Goal: Answer question/provide support: Share knowledge or assist other users

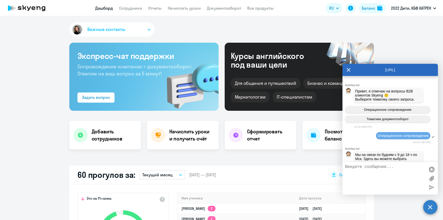
select select "30"
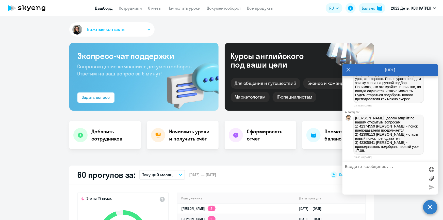
scroll to position [15022, 0]
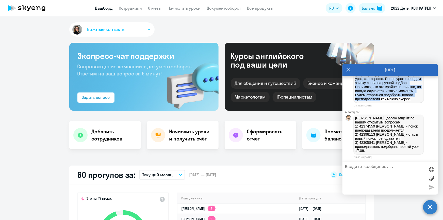
drag, startPoint x: 371, startPoint y: 96, endPoint x: 389, endPoint y: 145, distance: 51.8
click at [389, 101] on p "[PERSON_NAME], [PERSON_NAME], к сожалению, по личным, не зависящим от нее причи…" at bounding box center [388, 76] width 67 height 49
copy p "[PERSON_NAME], к сожалению, по личным, не зависящим от нее причинам, не сможет …"
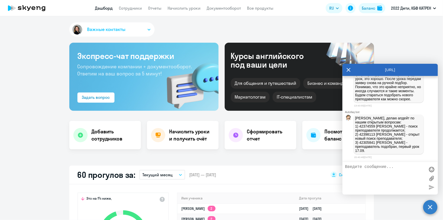
click at [380, 110] on div "Autofaq bot" at bounding box center [391, 111] width 93 height 3
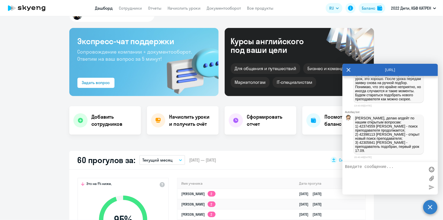
scroll to position [23, 0]
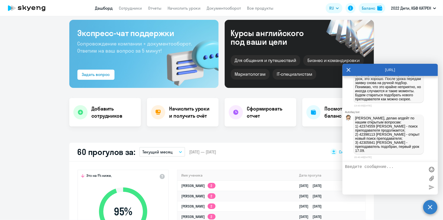
click at [367, 173] on textarea at bounding box center [385, 177] width 80 height 27
click at [368, 173] on textarea at bounding box center [385, 177] width 80 height 27
type textarea "[PERSON_NAME], спасибо"
click at [433, 186] on div at bounding box center [432, 187] width 8 height 8
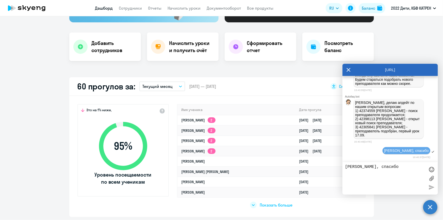
scroll to position [92, 0]
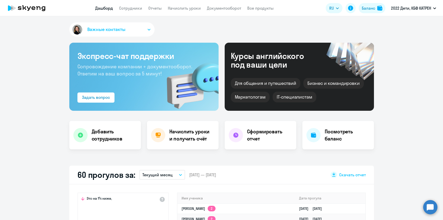
select select "30"
click at [432, 209] on circle at bounding box center [430, 207] width 14 height 14
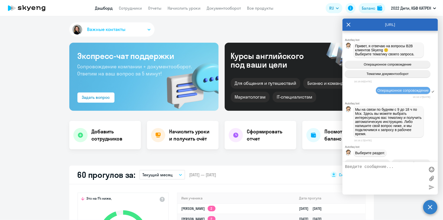
scroll to position [15058, 0]
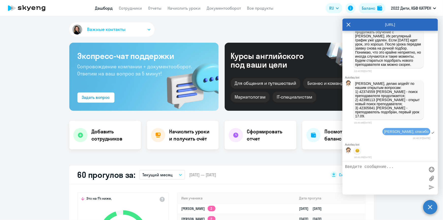
click at [381, 171] on textarea at bounding box center [385, 177] width 80 height 27
paste textarea "42306148"
click at [368, 168] on textarea "42306148 Щмакова Алина" at bounding box center [385, 177] width 80 height 27
click at [409, 168] on textarea "42306148 Шмакова Алина" at bounding box center [385, 177] width 80 height 27
drag, startPoint x: 381, startPoint y: 176, endPoint x: 384, endPoint y: 177, distance: 2.8
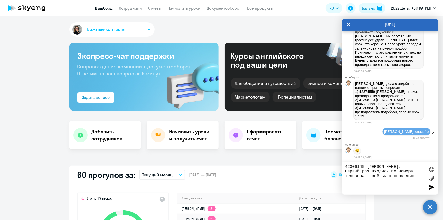
click at [384, 177] on textarea "42306148 Шмакова Алина. Первый раз входили по номеру телефона - всё ьыло нормал…" at bounding box center [385, 177] width 80 height 27
click at [416, 178] on textarea "42306148 Шмакова Алина. Первый раз входили по номеру телефона - всё было нормал…" at bounding box center [385, 177] width 80 height 27
click at [368, 181] on textarea "42306148 Шмакова Алина. Первый раз входили по номеру телефона - всё было нормал…" at bounding box center [385, 177] width 80 height 27
click at [381, 186] on textarea "42306148 Шмакова Алина. Первый раз входили по номеру телефона - всё было нормал…" at bounding box center [385, 177] width 80 height 27
click at [375, 181] on textarea "42306148 Шмакова Алина. Первый раз входили по номеру телефона - всё было нормал…" at bounding box center [385, 177] width 80 height 27
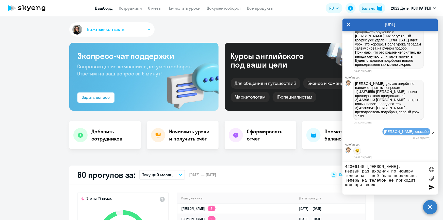
click at [381, 185] on textarea "42306148 Шмакова Алина. Первый раз входили по номеру телефона - всё было нормал…" at bounding box center [385, 177] width 80 height 27
click at [382, 179] on textarea "42306148 Шмакова Алина. Первый раз входили по номеру телефона - всё было нормал…" at bounding box center [385, 177] width 80 height 27
click at [383, 187] on textarea "42306148 Шмакова Алина. Первый раз входили по номеру телефона - всё было нормал…" at bounding box center [385, 177] width 80 height 27
click at [384, 184] on textarea "42306148 Шмакова Алина. Первый раз входили по номеру телефона - всё было нормал…" at bounding box center [385, 177] width 80 height 27
click at [381, 187] on textarea "42306148 Шмакова Алина. Первый раз входили по номеру телефона - всё было нормал…" at bounding box center [385, 177] width 80 height 27
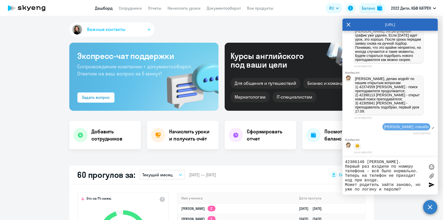
type textarea "42306148 Шмакова Алина. Первый раз входили по номеру телефона - всё было нормал…"
click at [432, 185] on div at bounding box center [432, 185] width 8 height 8
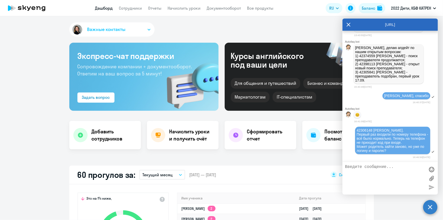
scroll to position [15095, 0]
click at [131, 8] on link "Сотрудники" at bounding box center [130, 8] width 23 height 5
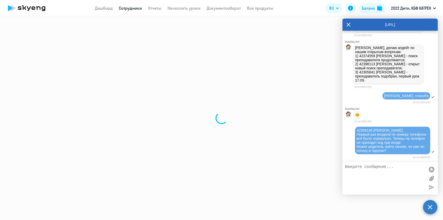
select select "30"
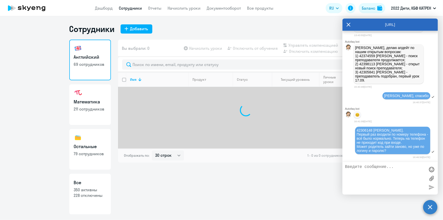
click at [93, 187] on p "350 активны" at bounding box center [90, 190] width 32 height 6
select select "30"
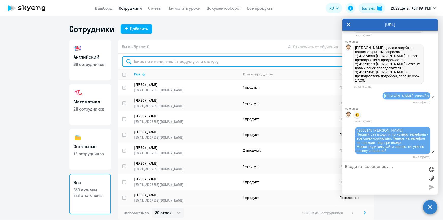
click at [183, 59] on input "text" at bounding box center [246, 61] width 248 height 10
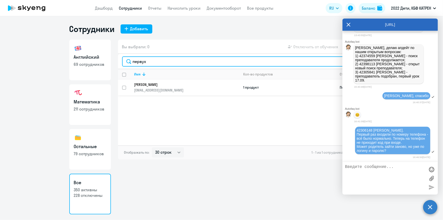
type input "первух"
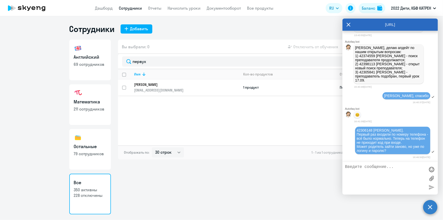
click at [174, 85] on p "Первухин Никита Владимирович" at bounding box center [183, 84] width 98 height 5
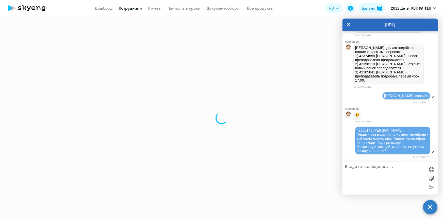
select select "math"
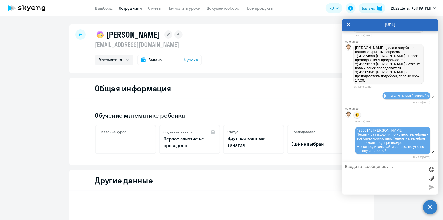
click at [130, 9] on link "Сотрудники" at bounding box center [130, 8] width 23 height 5
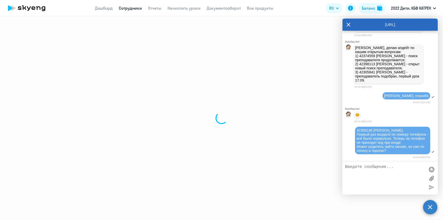
select select "30"
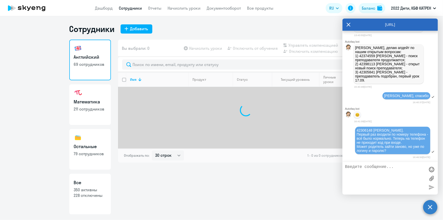
drag, startPoint x: 82, startPoint y: 203, endPoint x: 88, endPoint y: 198, distance: 7.7
click at [82, 203] on link "Все 350 активны 228 отключены" at bounding box center [90, 194] width 42 height 41
select select "30"
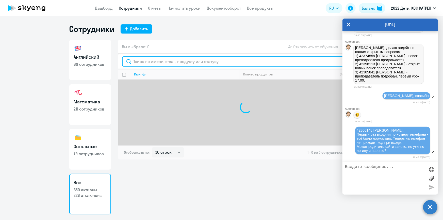
click at [166, 61] on input "text" at bounding box center [246, 61] width 248 height 10
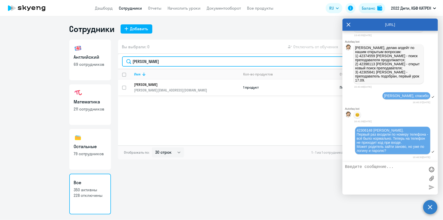
type input "минин"
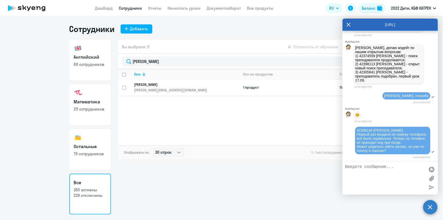
click at [166, 86] on p "Минина Наталия Юрьевна" at bounding box center [183, 84] width 98 height 5
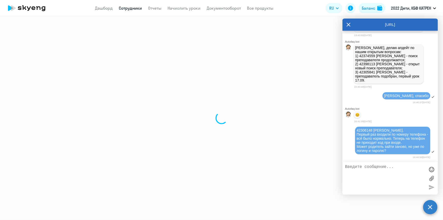
select select "others"
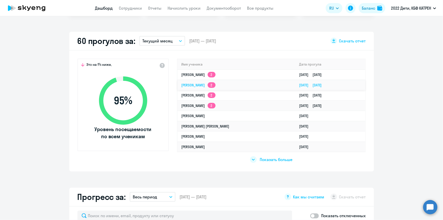
scroll to position [138, 0]
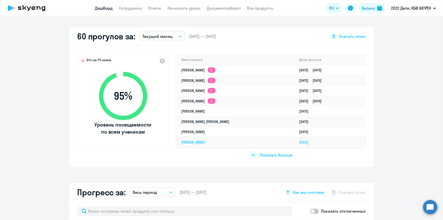
select select "30"
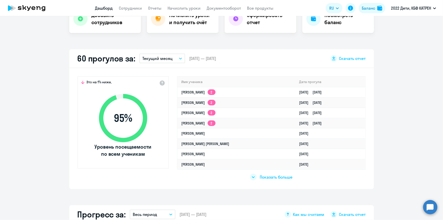
scroll to position [69, 0]
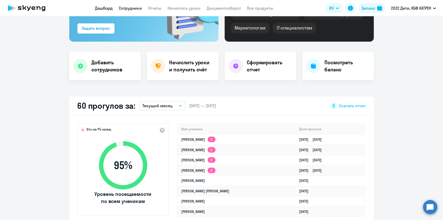
click at [123, 8] on link "Сотрудники" at bounding box center [130, 8] width 23 height 5
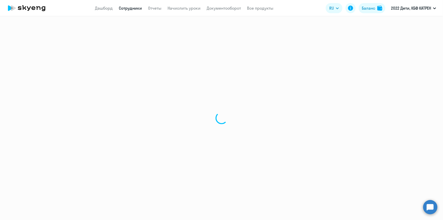
select select "30"
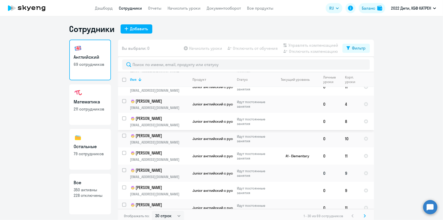
scroll to position [92, 0]
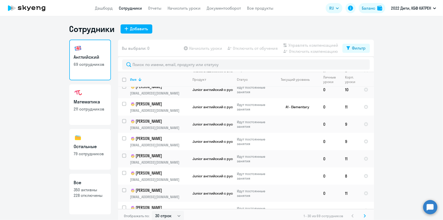
click at [88, 192] on p "228 отключены" at bounding box center [90, 195] width 32 height 6
select select "30"
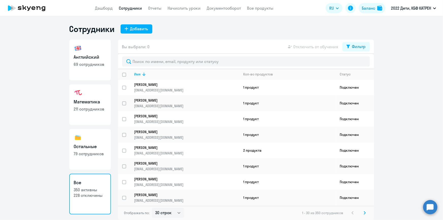
click at [80, 58] on h3 "Английский" at bounding box center [90, 57] width 32 height 7
select select "30"
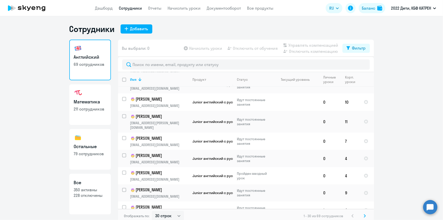
scroll to position [385, 0]
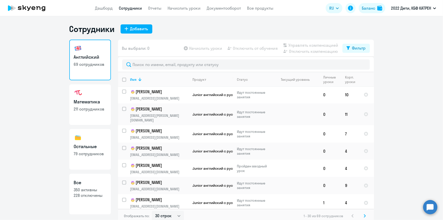
click at [79, 112] on link "Математика 211 сотрудников" at bounding box center [90, 104] width 42 height 41
select select "30"
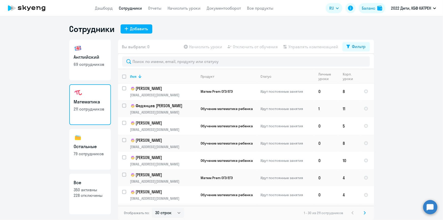
scroll to position [385, 0]
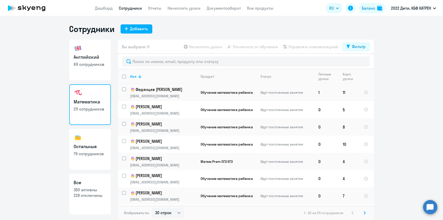
click at [97, 102] on h3 "Математика" at bounding box center [90, 101] width 32 height 7
click at [98, 107] on p "211 сотрудников" at bounding box center [90, 109] width 32 height 6
click at [85, 67] on p "69 сотрудников" at bounding box center [90, 64] width 32 height 6
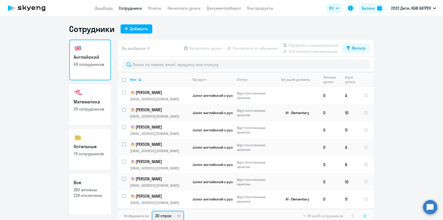
scroll to position [1, 0]
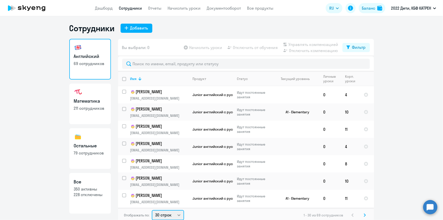
click at [176, 216] on select "30 строк 50 строк 100 строк" at bounding box center [168, 215] width 32 height 10
select select "100"
click at [152, 210] on select "30 строк 50 строк 100 строк" at bounding box center [168, 215] width 32 height 10
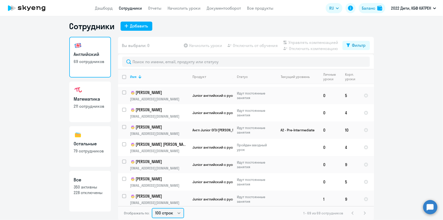
scroll to position [859, 0]
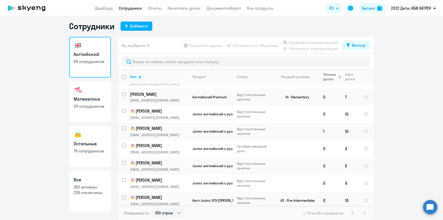
click at [325, 80] on div "Личные уроки" at bounding box center [330, 76] width 14 height 9
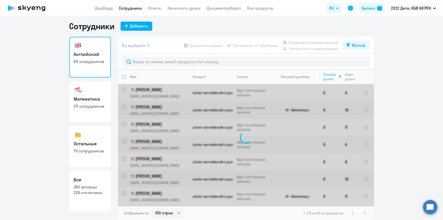
click at [325, 80] on div "Личные уроки" at bounding box center [330, 76] width 14 height 9
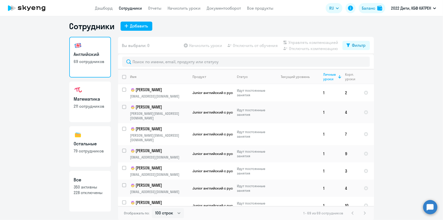
click at [428, 208] on circle at bounding box center [430, 207] width 14 height 14
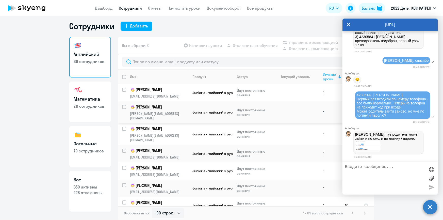
scroll to position [15130, 0]
click at [367, 147] on img at bounding box center [367, 145] width 25 height 11
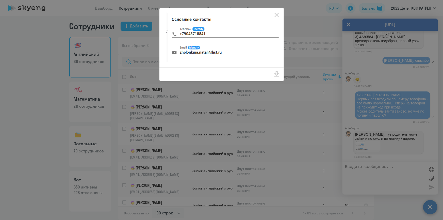
click at [275, 15] on icon "Close" at bounding box center [277, 15] width 8 height 8
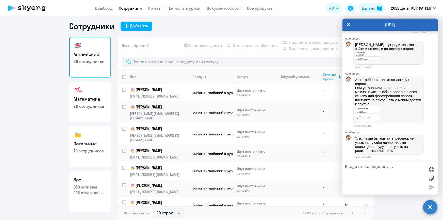
scroll to position [15221, 0]
click at [361, 113] on img at bounding box center [367, 113] width 25 height 14
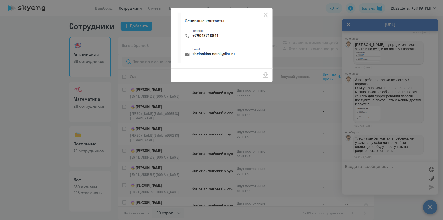
click at [426, 15] on div at bounding box center [221, 110] width 443 height 220
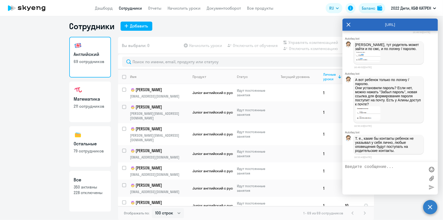
click at [385, 170] on textarea at bounding box center [385, 177] width 80 height 27
click at [383, 171] on textarea at bounding box center [385, 177] width 80 height 27
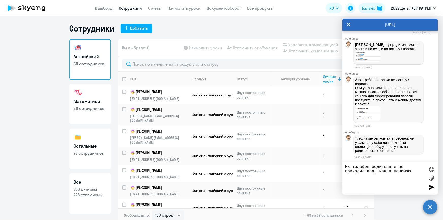
scroll to position [0, 0]
click at [393, 165] on textarea "На телефон родителя и не приходил код, как я понимаю." at bounding box center [385, 177] width 80 height 27
click at [416, 170] on textarea "На телефон родителя как раз и не приходил код, как я понимаю." at bounding box center [385, 177] width 80 height 27
click at [415, 170] on textarea "На телефон родителя как раз и не приходил код, как я понимаю." at bounding box center [385, 177] width 80 height 27
click at [413, 170] on textarea "На телефон родителя как раз и не приходил код, как я понимаю." at bounding box center [385, 177] width 80 height 27
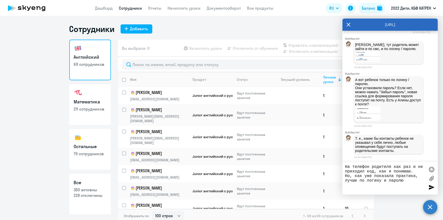
type textarea "На телефон родителя как раз и не приходил код, как я понимаю. Но, как уже показ…"
click at [430, 186] on div at bounding box center [432, 187] width 8 height 8
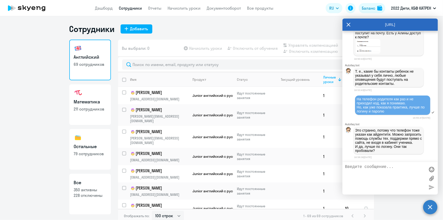
scroll to position [15294, 0]
click at [371, 168] on textarea at bounding box center [385, 177] width 80 height 27
drag, startPoint x: 349, startPoint y: 166, endPoint x: 344, endPoint y: 166, distance: 5.3
click at [344, 166] on div "Я порекомендовала им по логину." at bounding box center [389, 178] width 95 height 32
click at [347, 172] on textarea "Нет, несмотря на рекомендации. порекомендовала им по логину." at bounding box center [385, 177] width 80 height 27
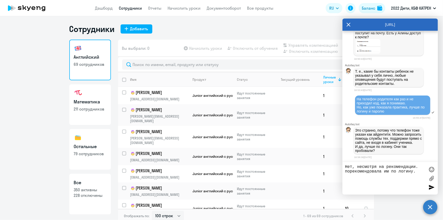
click at [351, 173] on textarea "Нет, несмотря на рекомендации. порекомендовала им по логину." at bounding box center [385, 177] width 80 height 27
drag, startPoint x: 414, startPoint y: 172, endPoint x: 344, endPoint y: 178, distance: 69.8
click at [344, 178] on div "Нет, несмотря на рекомендации. порекомендовала им по логину." at bounding box center [389, 178] width 95 height 32
type textarea "Нет, несмотря на рекомендации. Теперь, надеюсь, прислушаются:)"
click at [432, 187] on div at bounding box center [432, 187] width 8 height 8
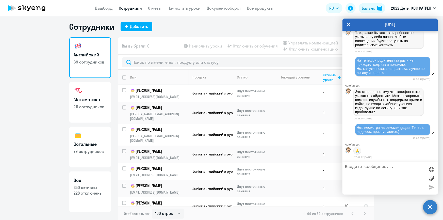
scroll to position [3, 0]
click at [90, 56] on h3 "Английский" at bounding box center [90, 54] width 32 height 7
click at [108, 8] on link "Дашборд" at bounding box center [104, 8] width 18 height 5
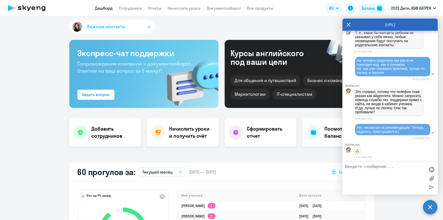
click at [347, 25] on icon at bounding box center [348, 25] width 4 height 12
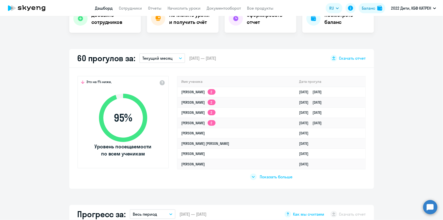
scroll to position [118, 0]
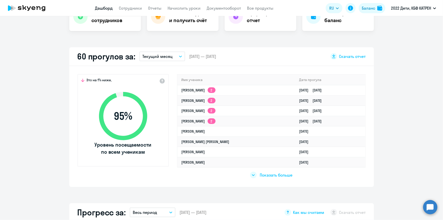
select select "30"
